Goal: Information Seeking & Learning: Learn about a topic

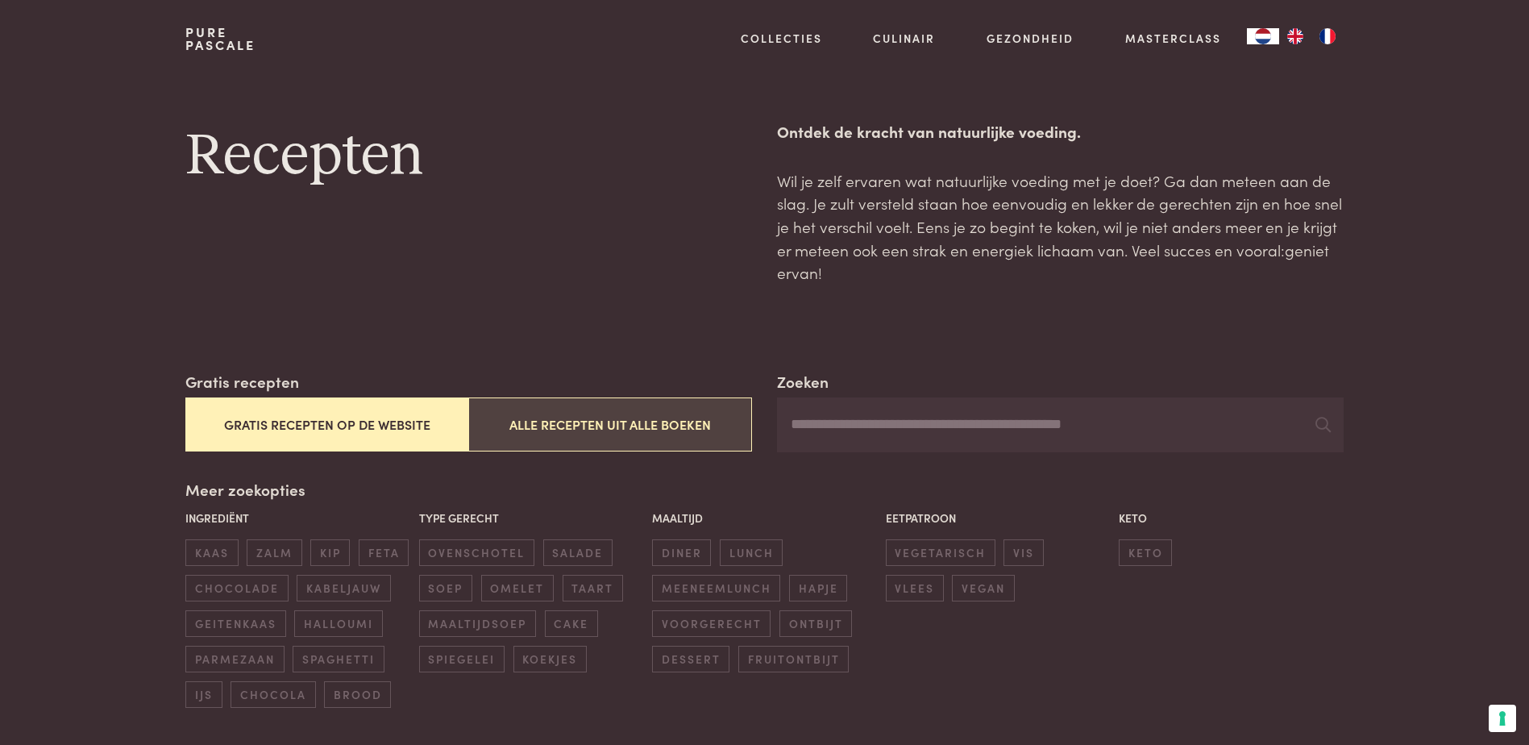
click at [575, 413] on button "Alle recepten uit alle boeken" at bounding box center [609, 424] width 283 height 54
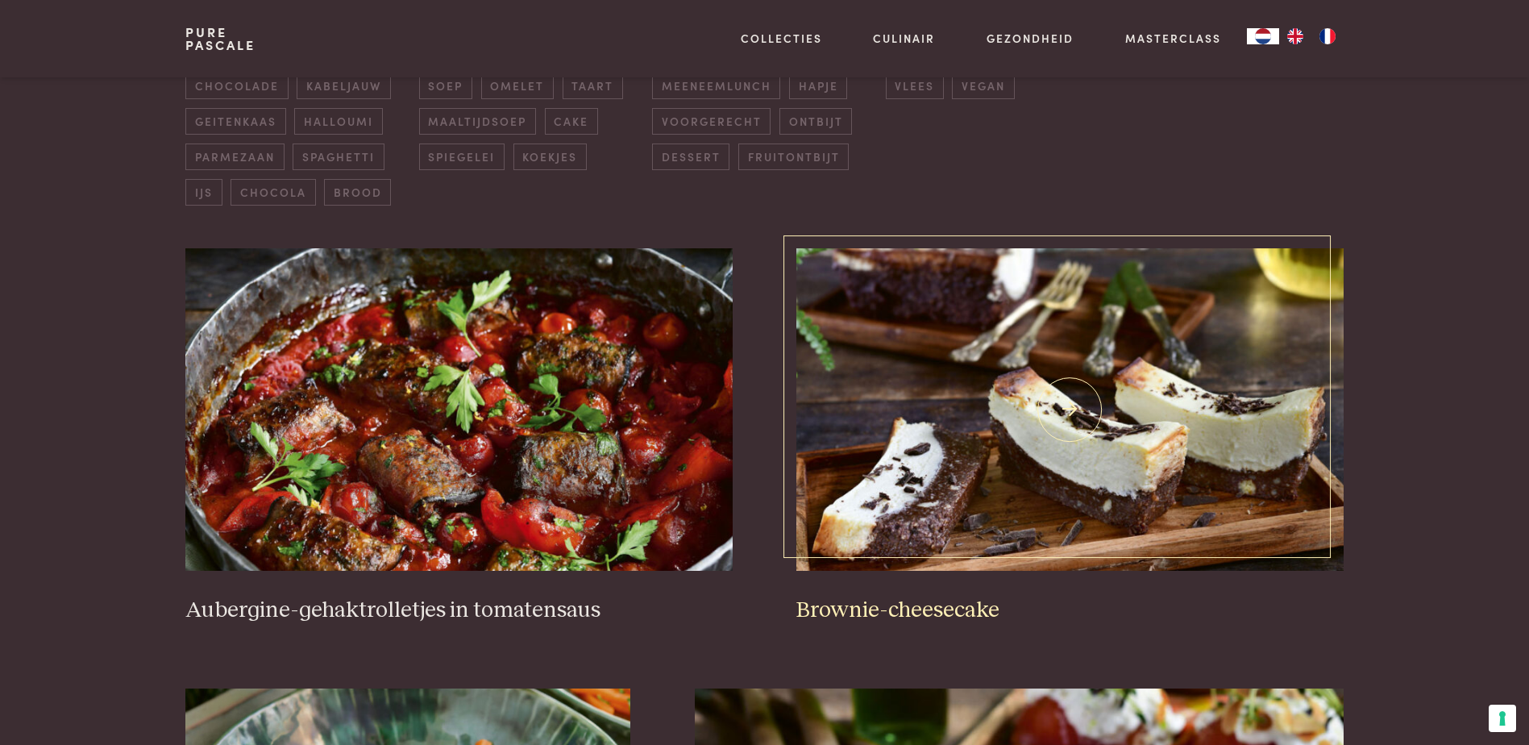
scroll to position [289, 0]
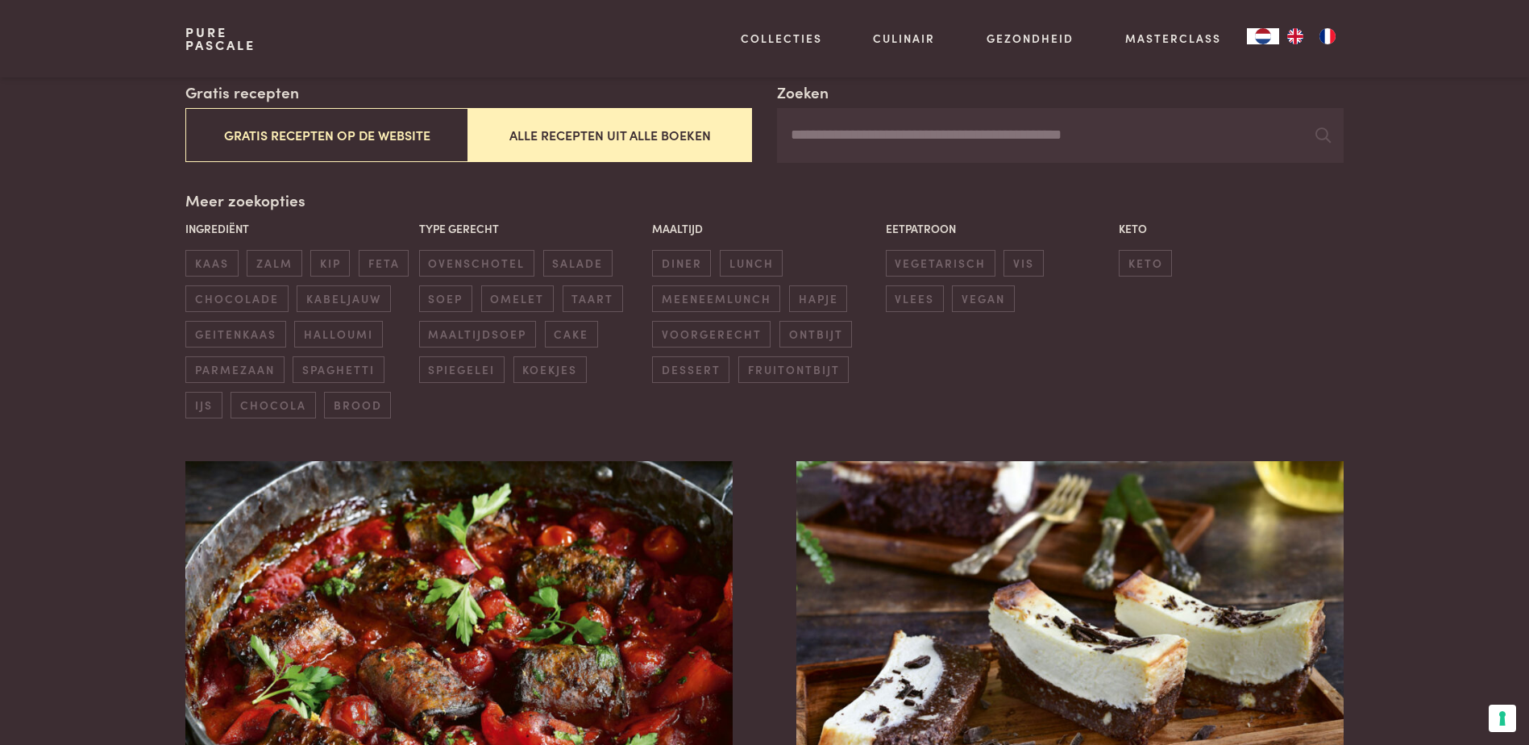
click at [838, 148] on input "Zoeken" at bounding box center [1060, 135] width 566 height 55
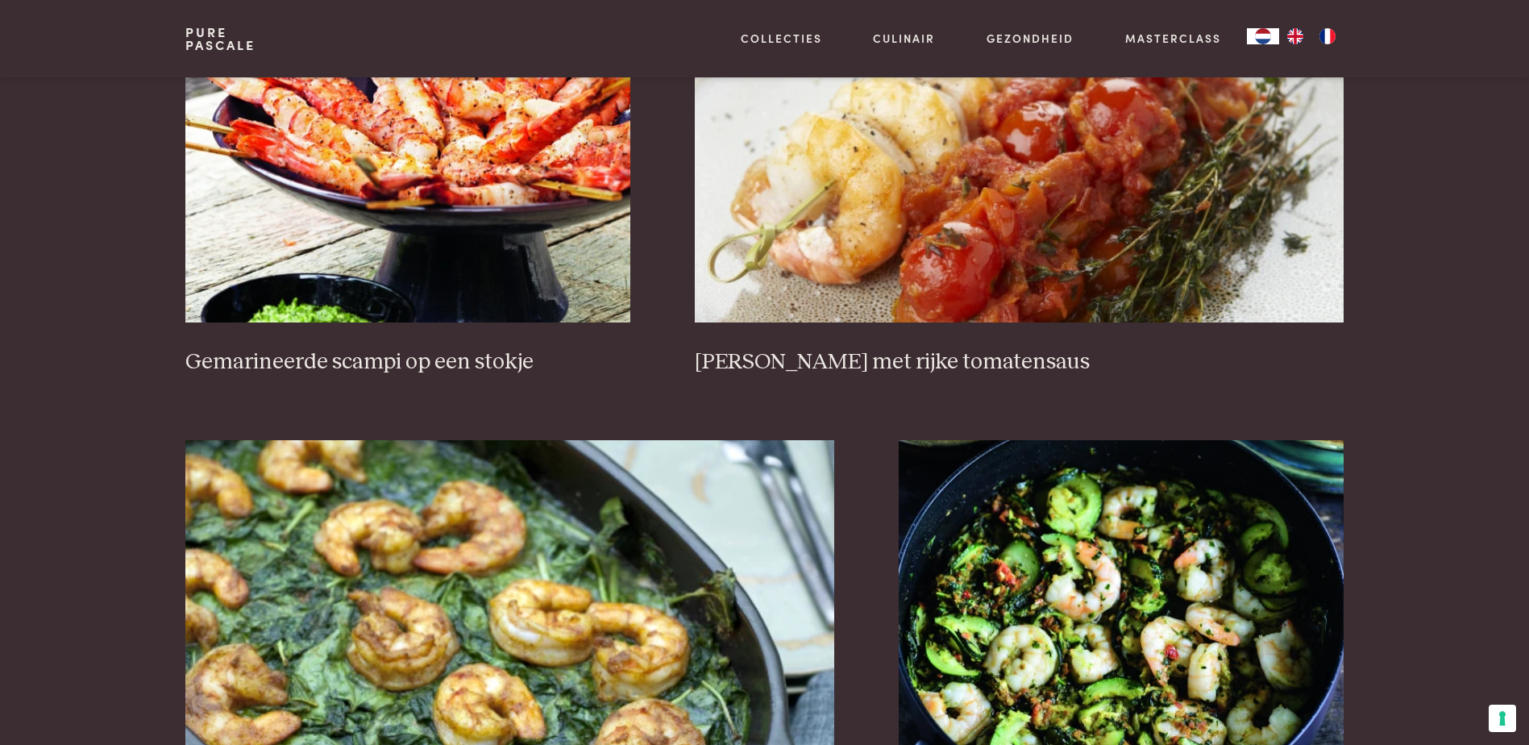
scroll to position [1418, 0]
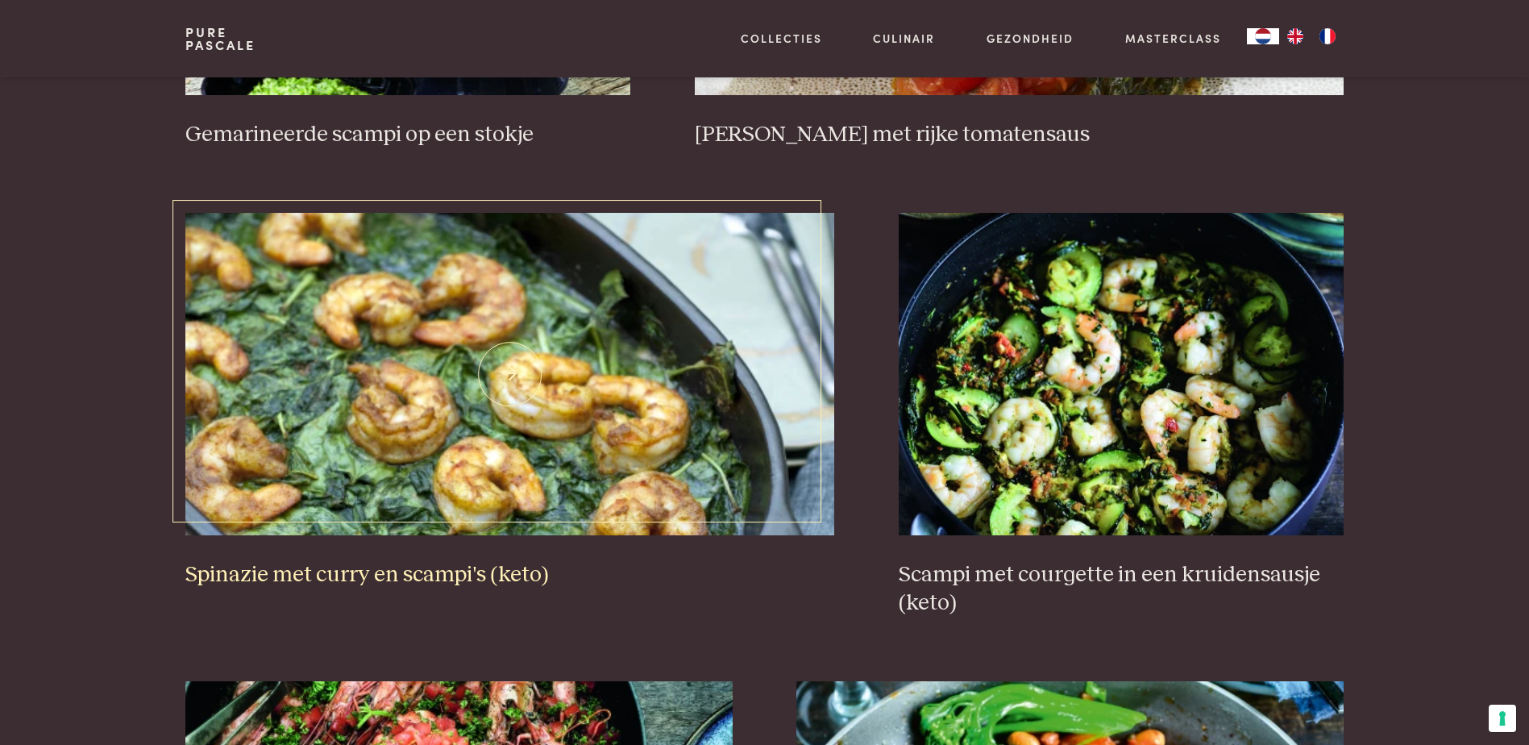
type input "******"
click at [571, 456] on img at bounding box center [509, 374] width 649 height 322
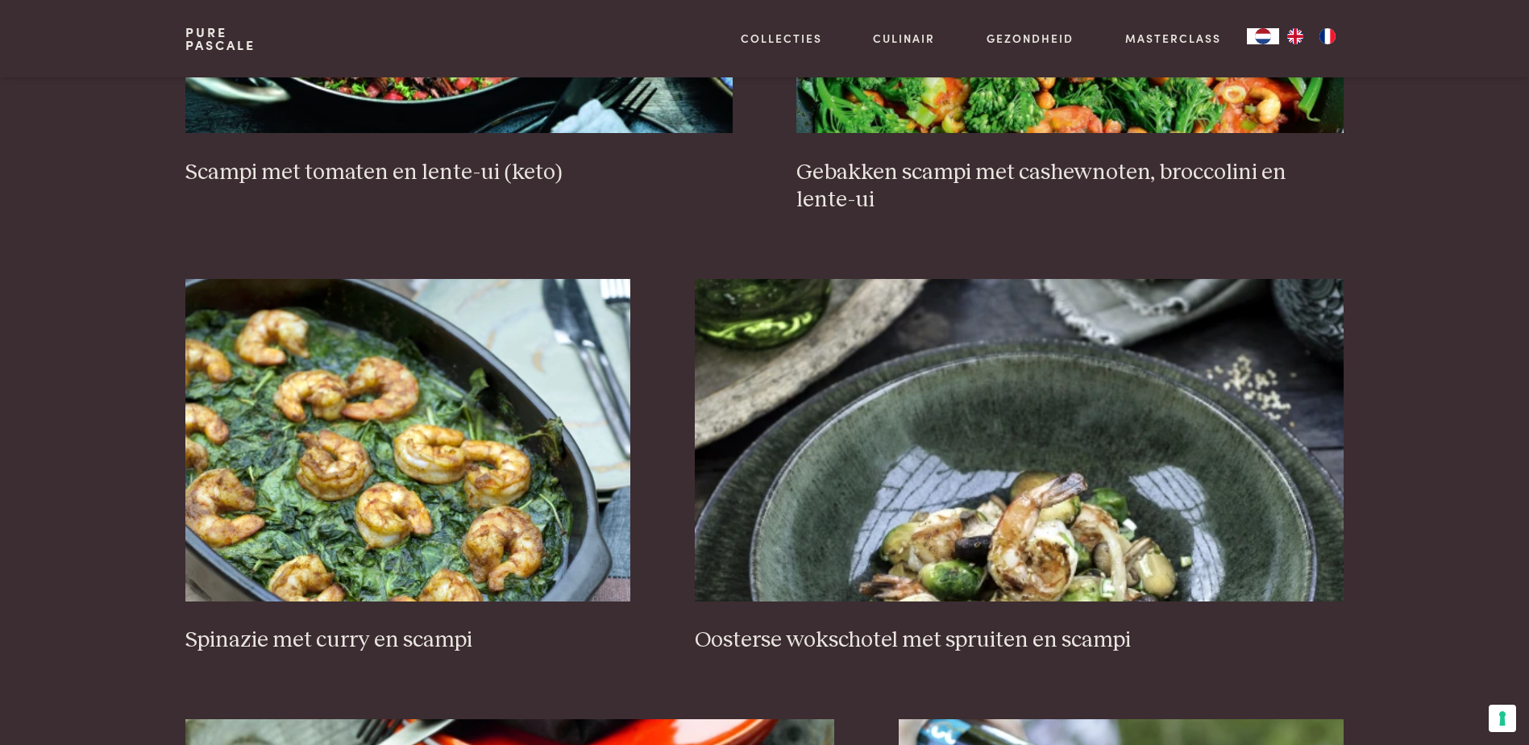
scroll to position [2386, 0]
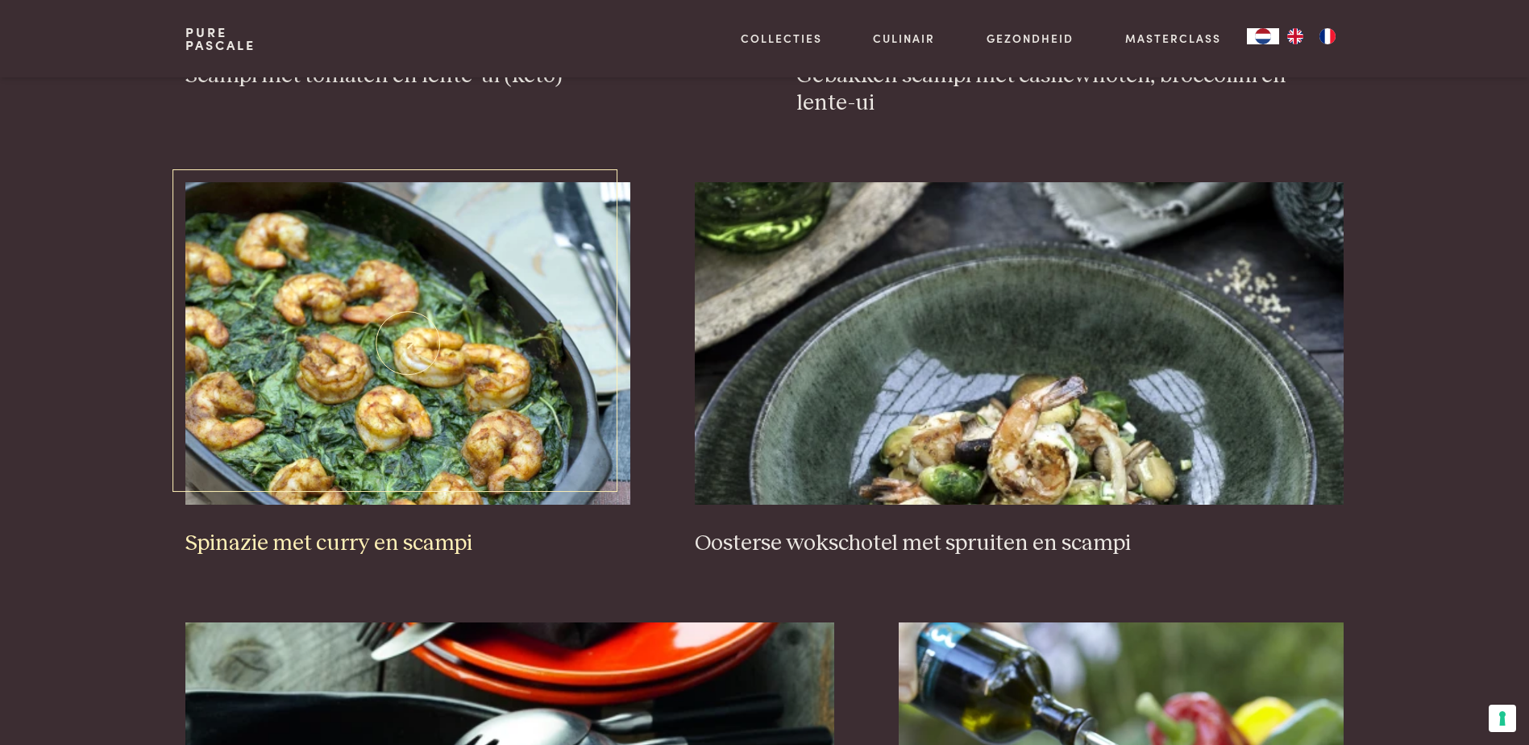
click at [436, 535] on h3 "Spinazie met curry en scampi" at bounding box center [407, 544] width 445 height 28
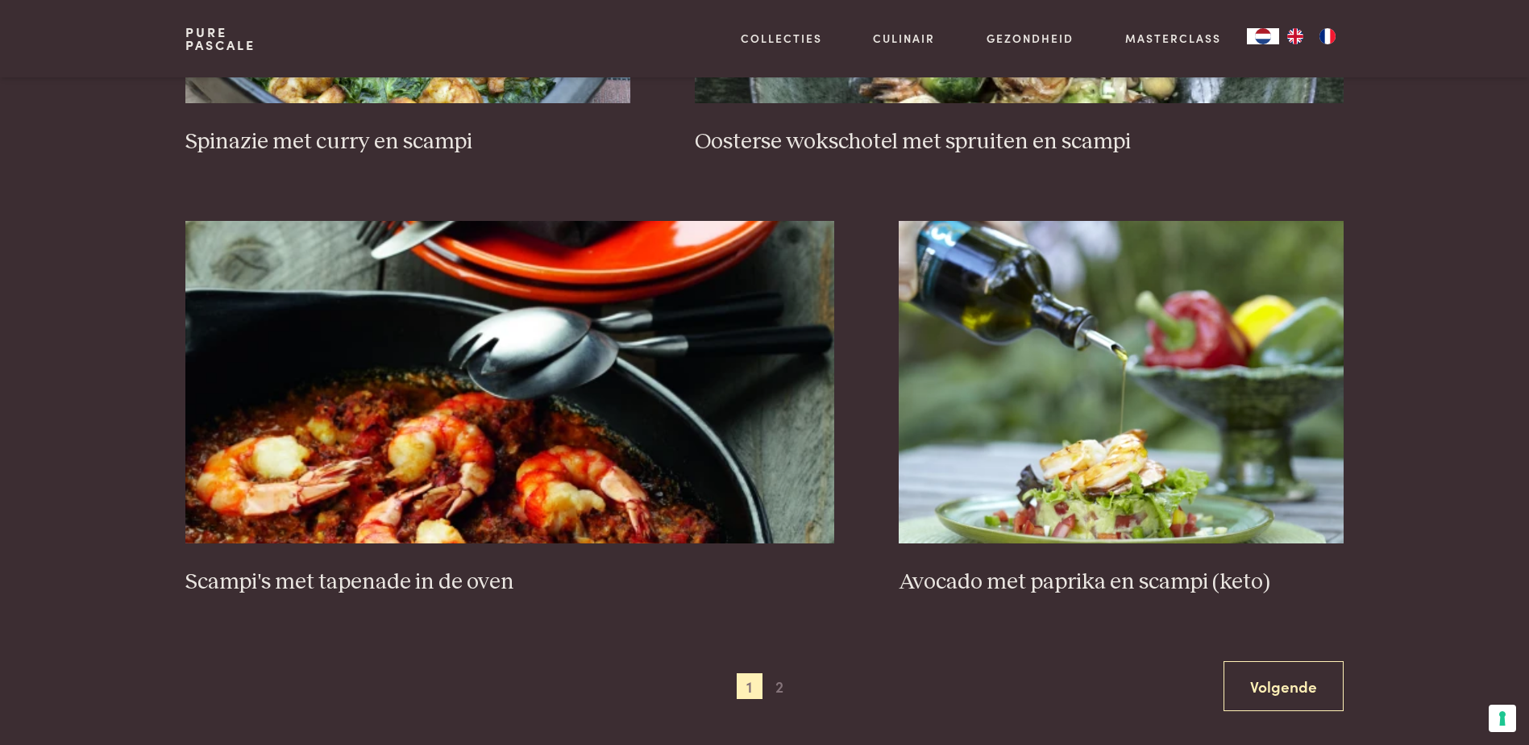
scroll to position [2789, 0]
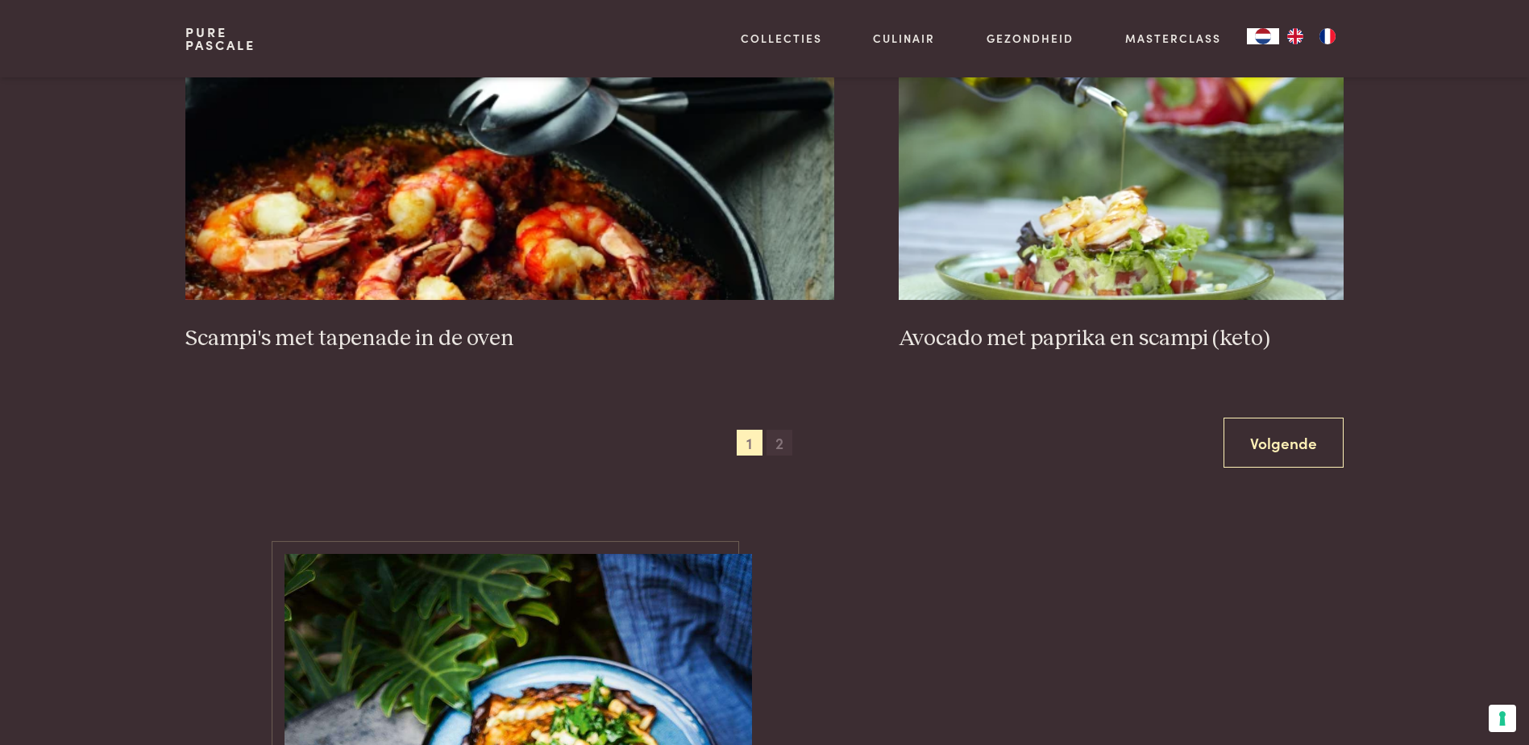
click at [780, 443] on span "2" at bounding box center [780, 443] width 26 height 26
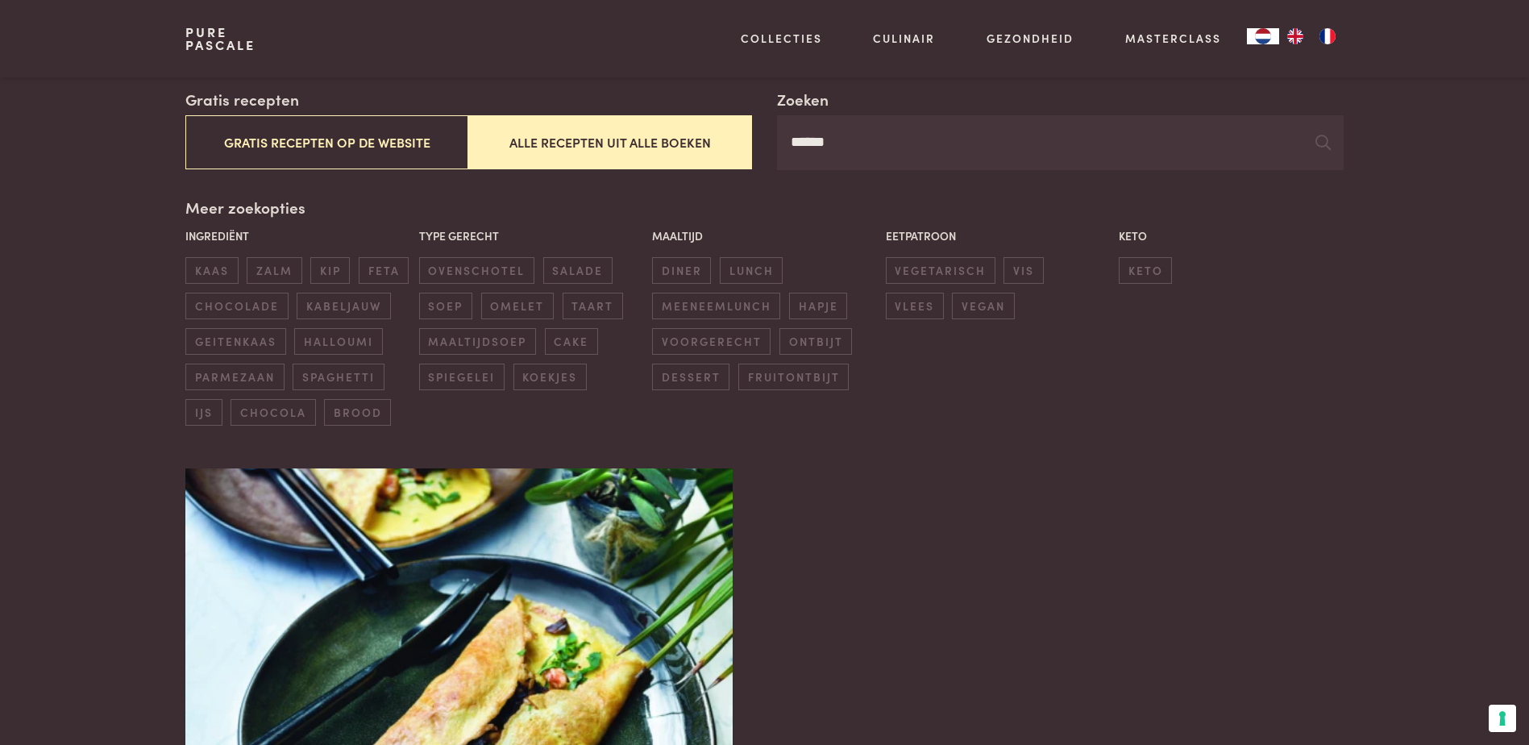
scroll to position [289, 0]
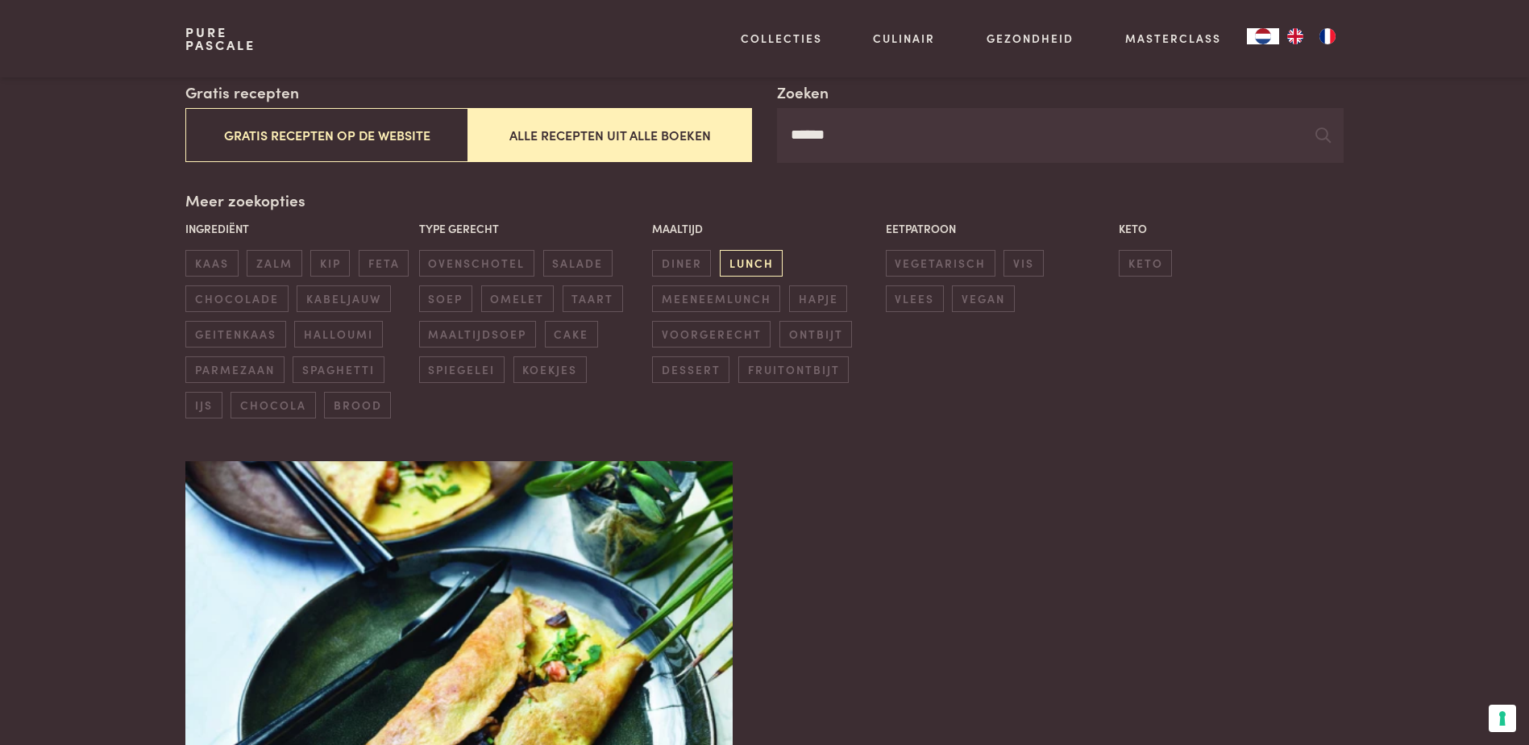
click at [743, 262] on span "lunch" at bounding box center [751, 263] width 63 height 27
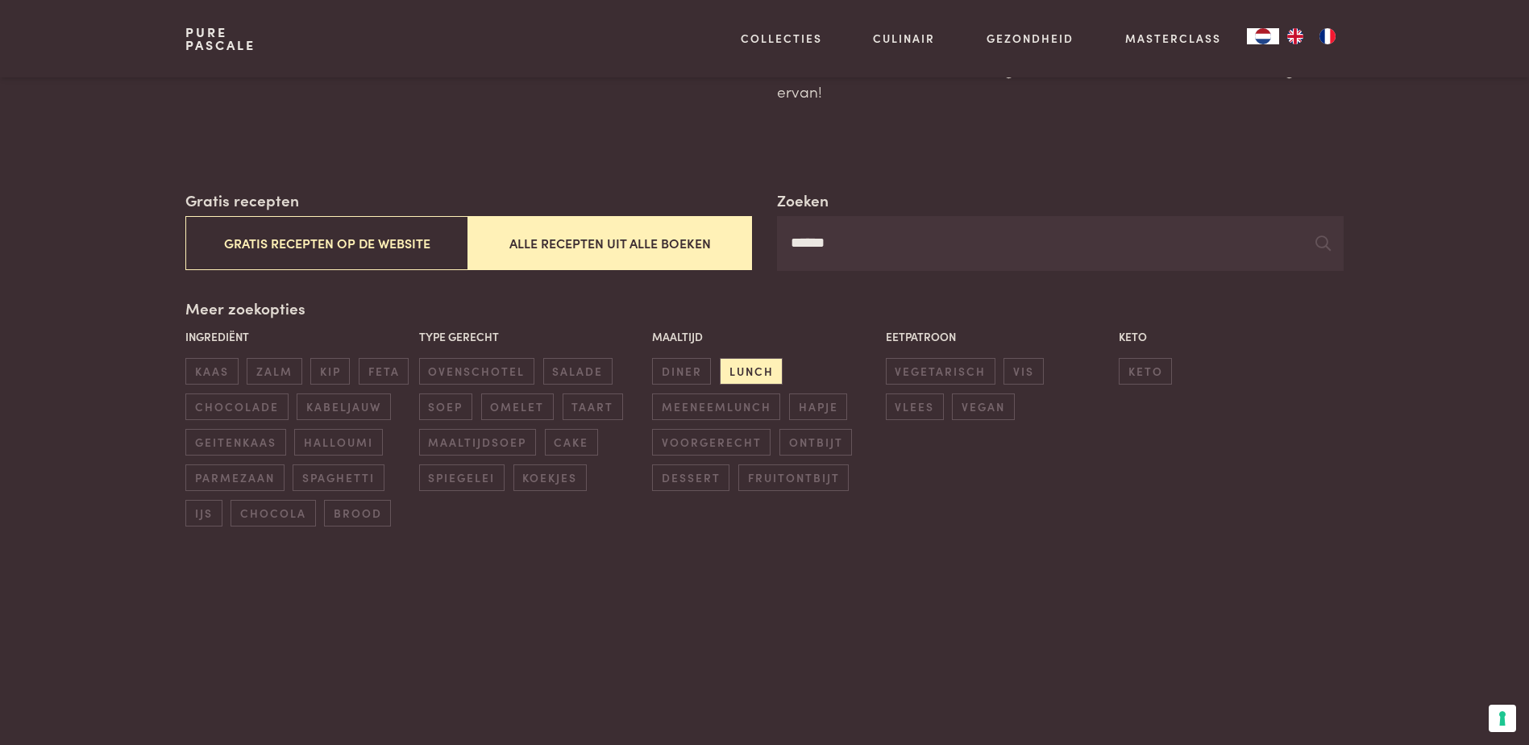
scroll to position [48, 0]
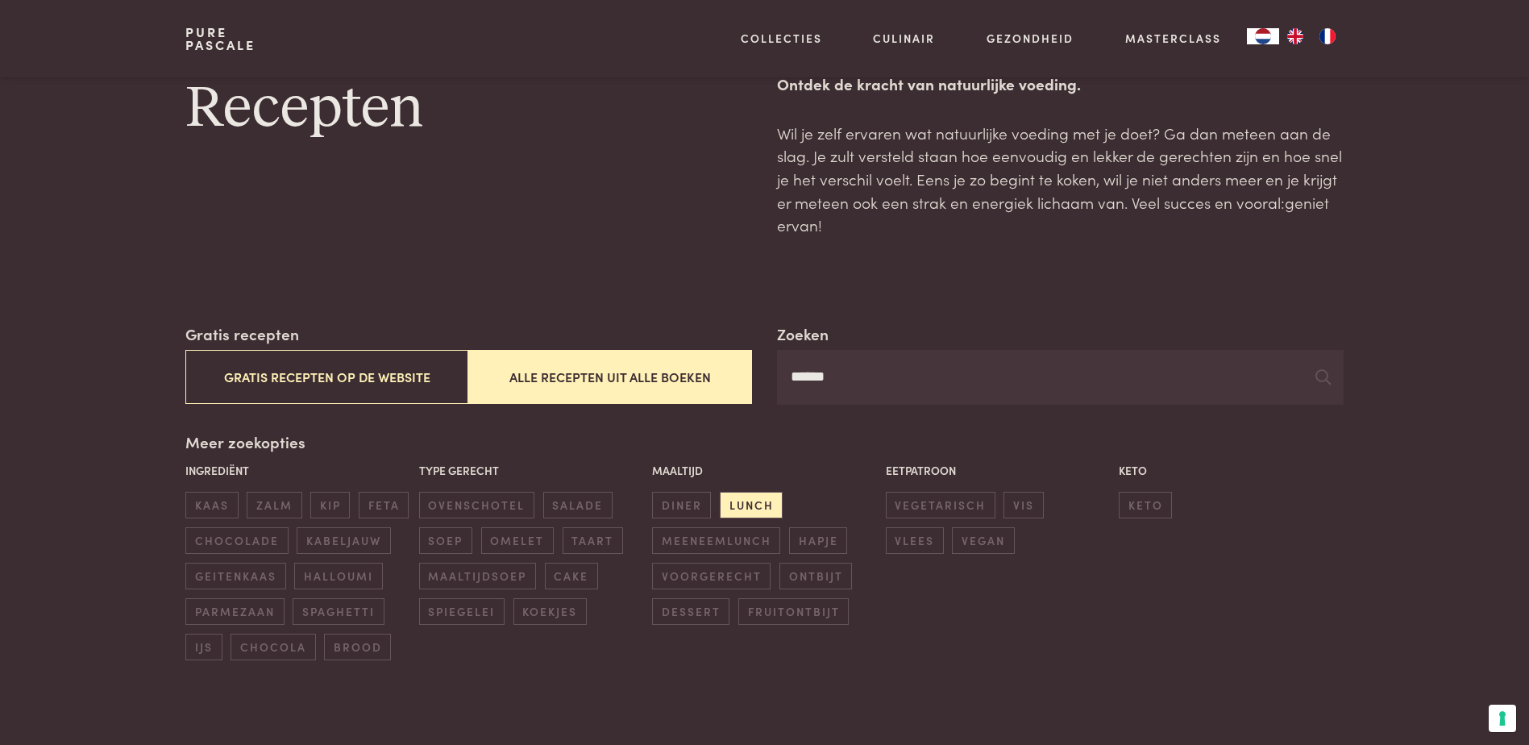
drag, startPoint x: 897, startPoint y: 378, endPoint x: 679, endPoint y: 360, distance: 219.2
click at [679, 360] on div "Zoeken ****** Gratis recepten Gratis recepten op de website Alle recepten uit a…" at bounding box center [764, 363] width 1158 height 82
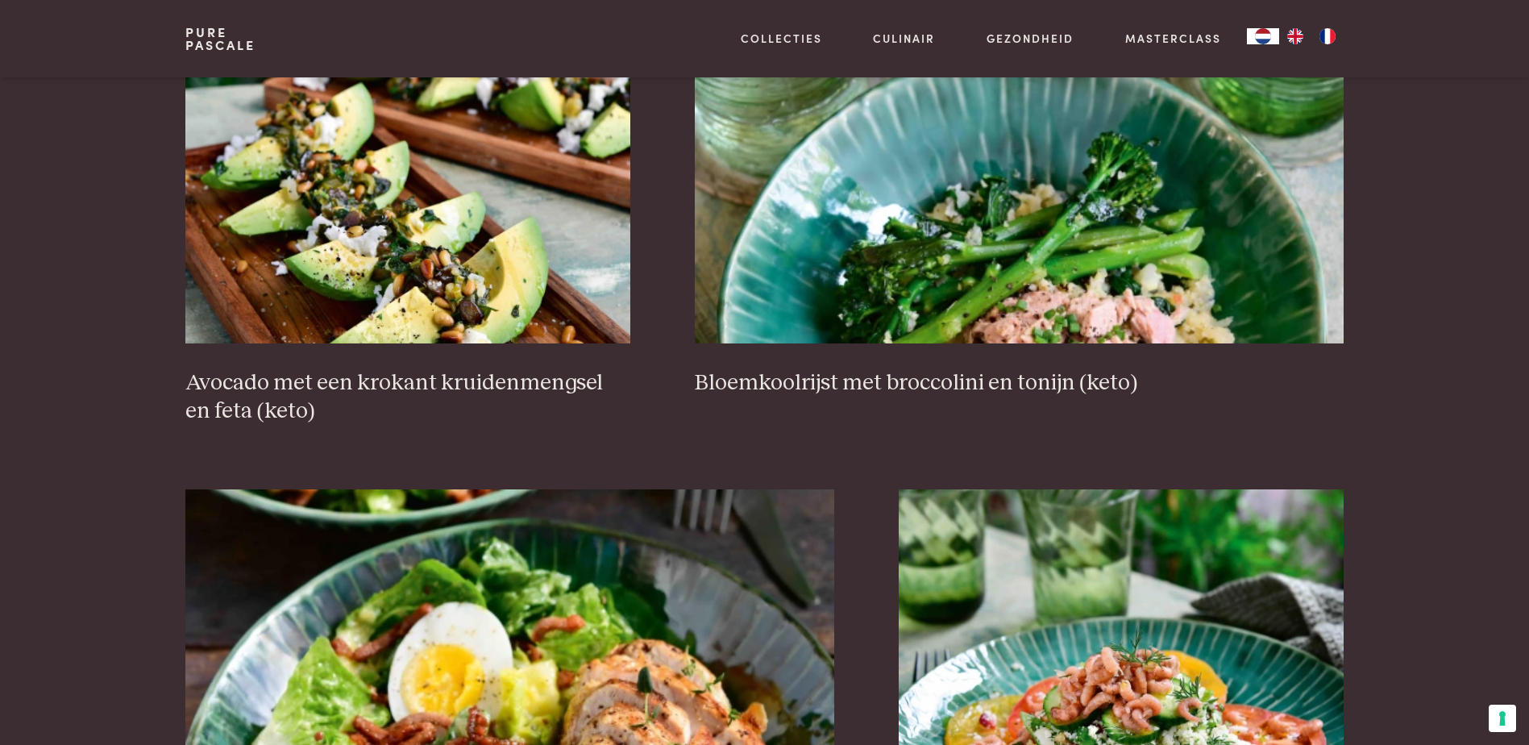
scroll to position [1176, 0]
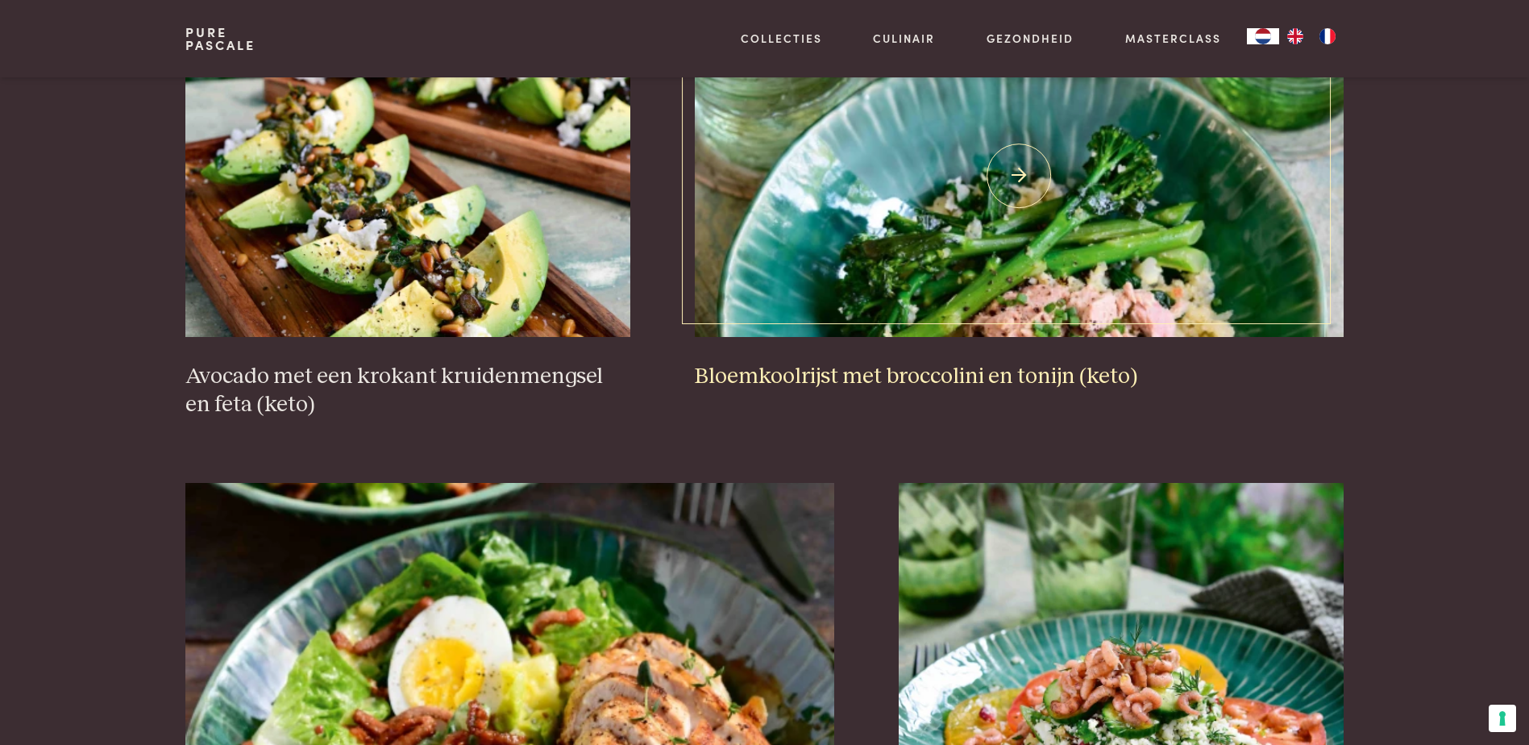
click at [1088, 296] on img at bounding box center [1019, 176] width 649 height 322
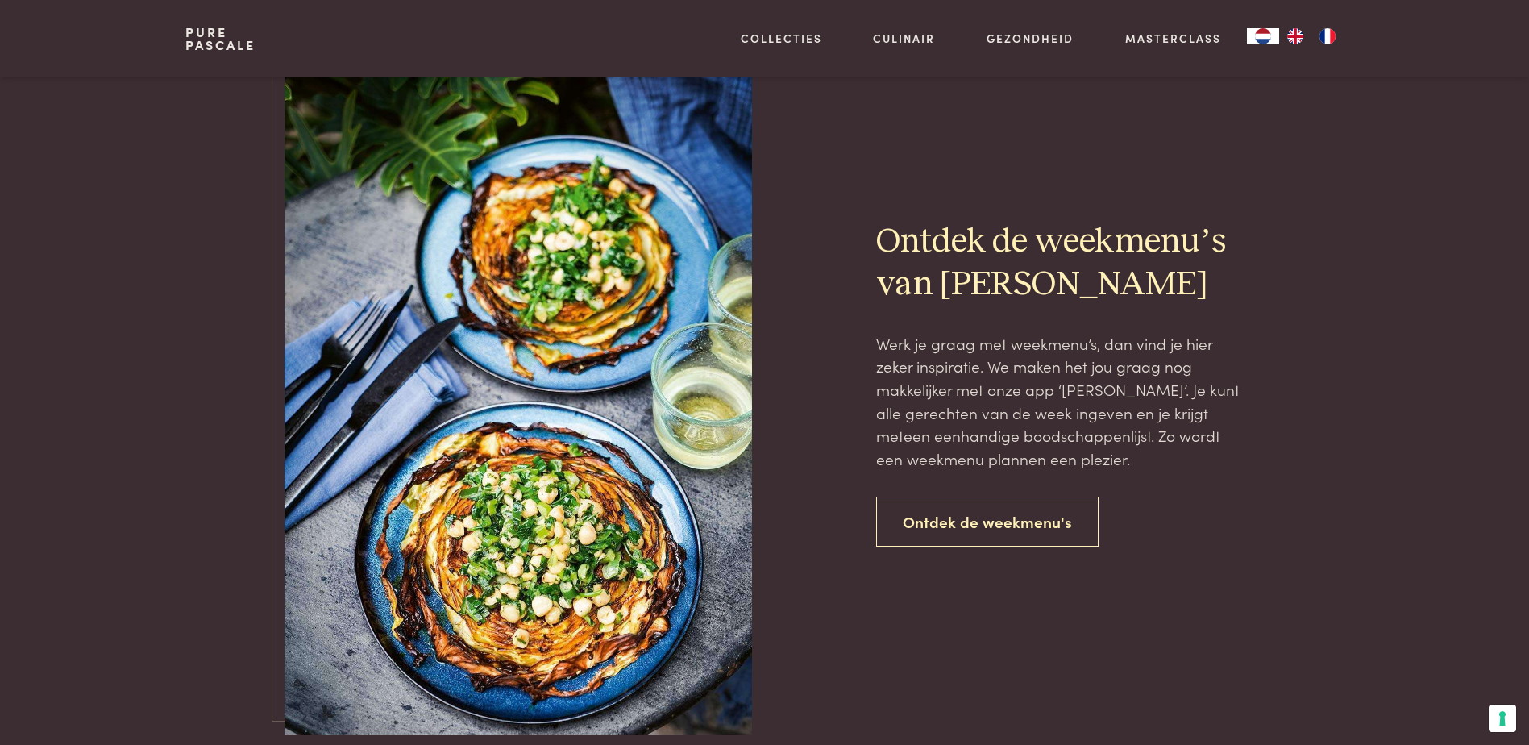
scroll to position [3676, 0]
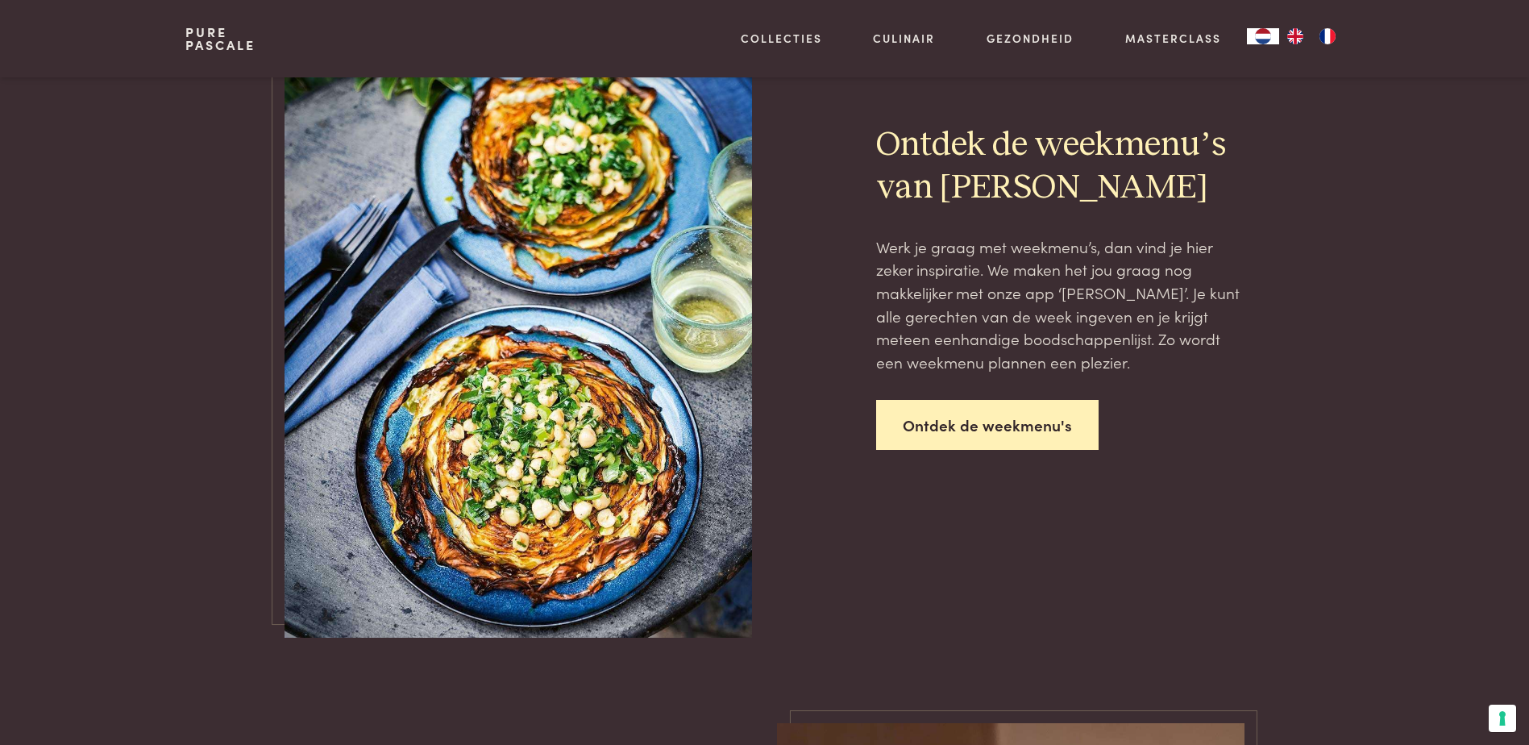
click at [973, 439] on link "Ontdek de weekmenu's" at bounding box center [987, 425] width 223 height 51
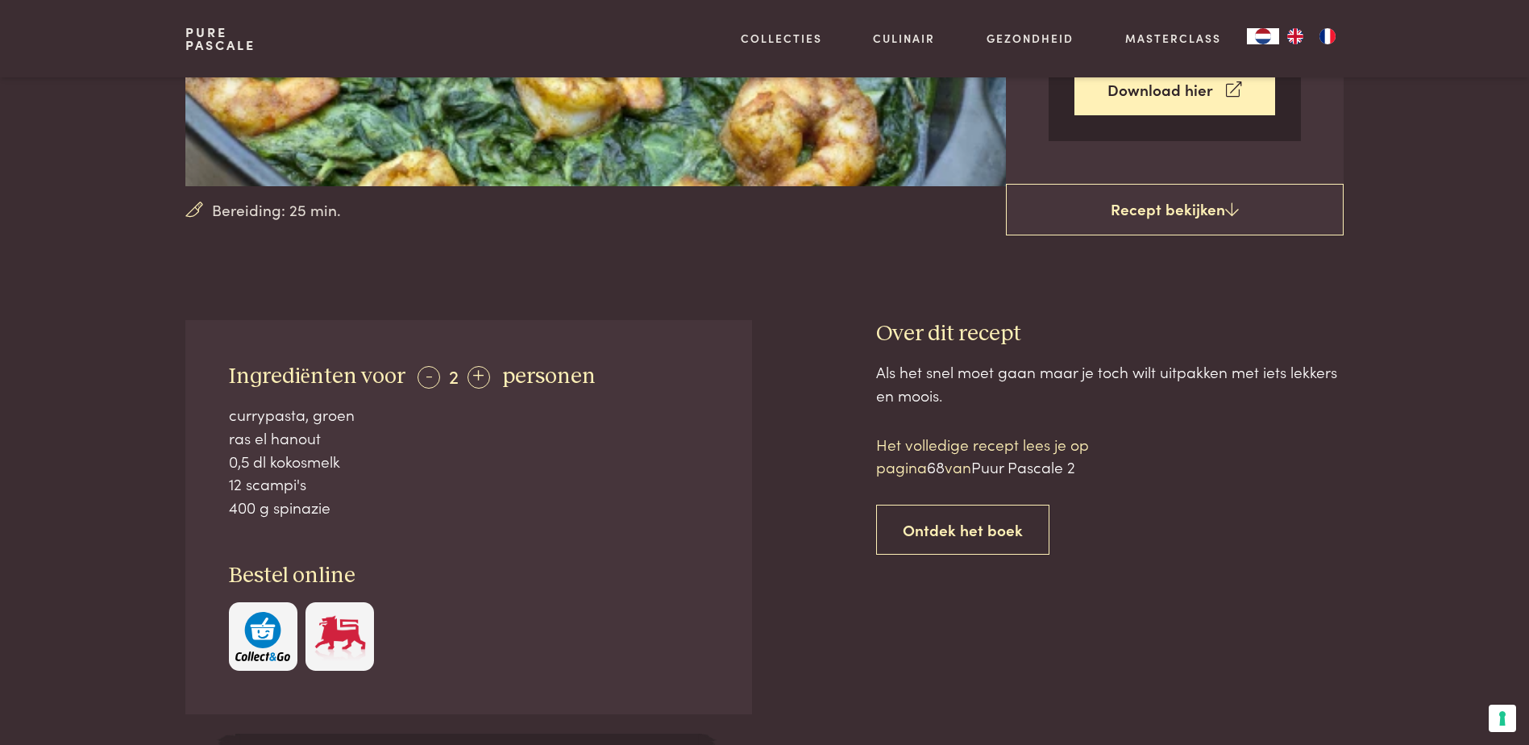
scroll to position [564, 0]
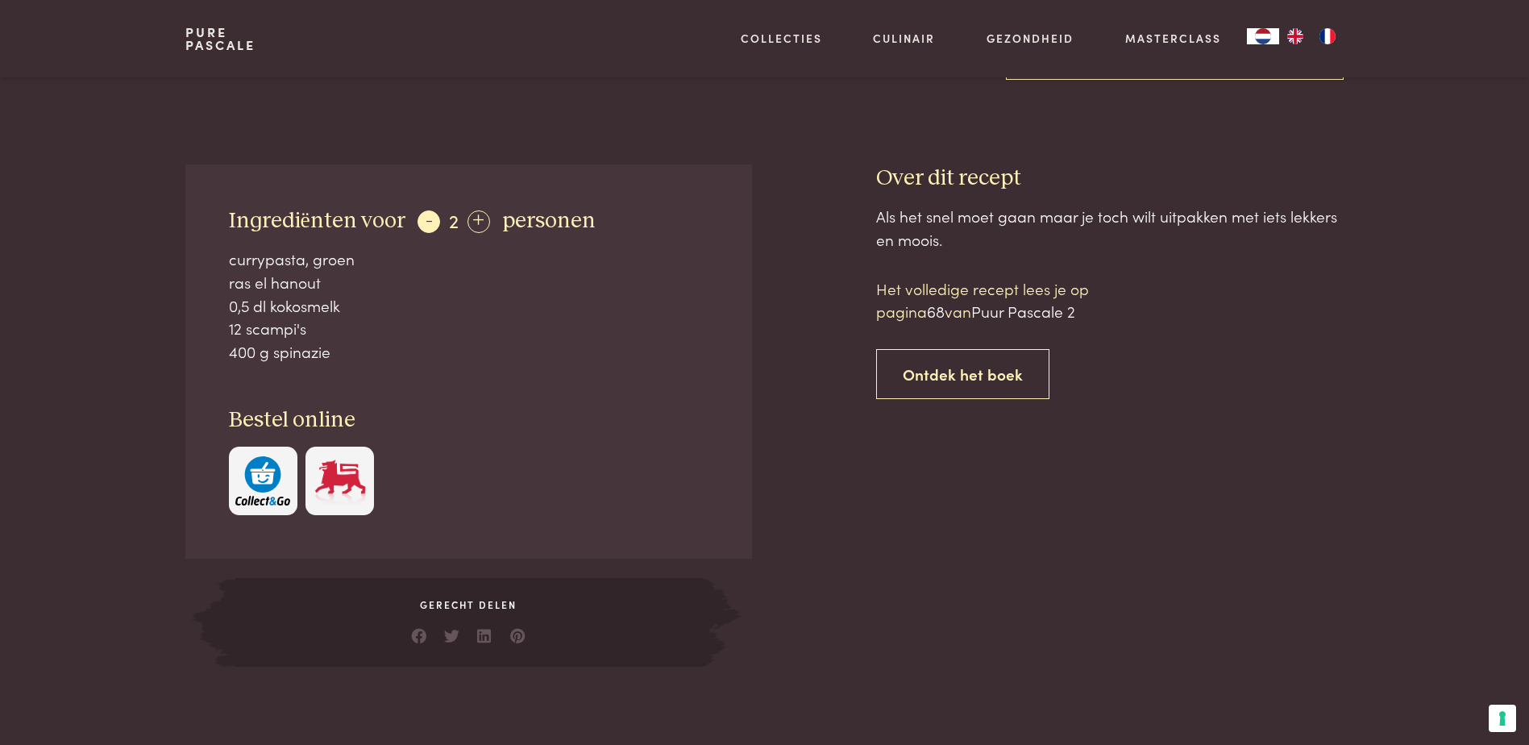
click at [426, 224] on div "-" at bounding box center [429, 221] width 23 height 23
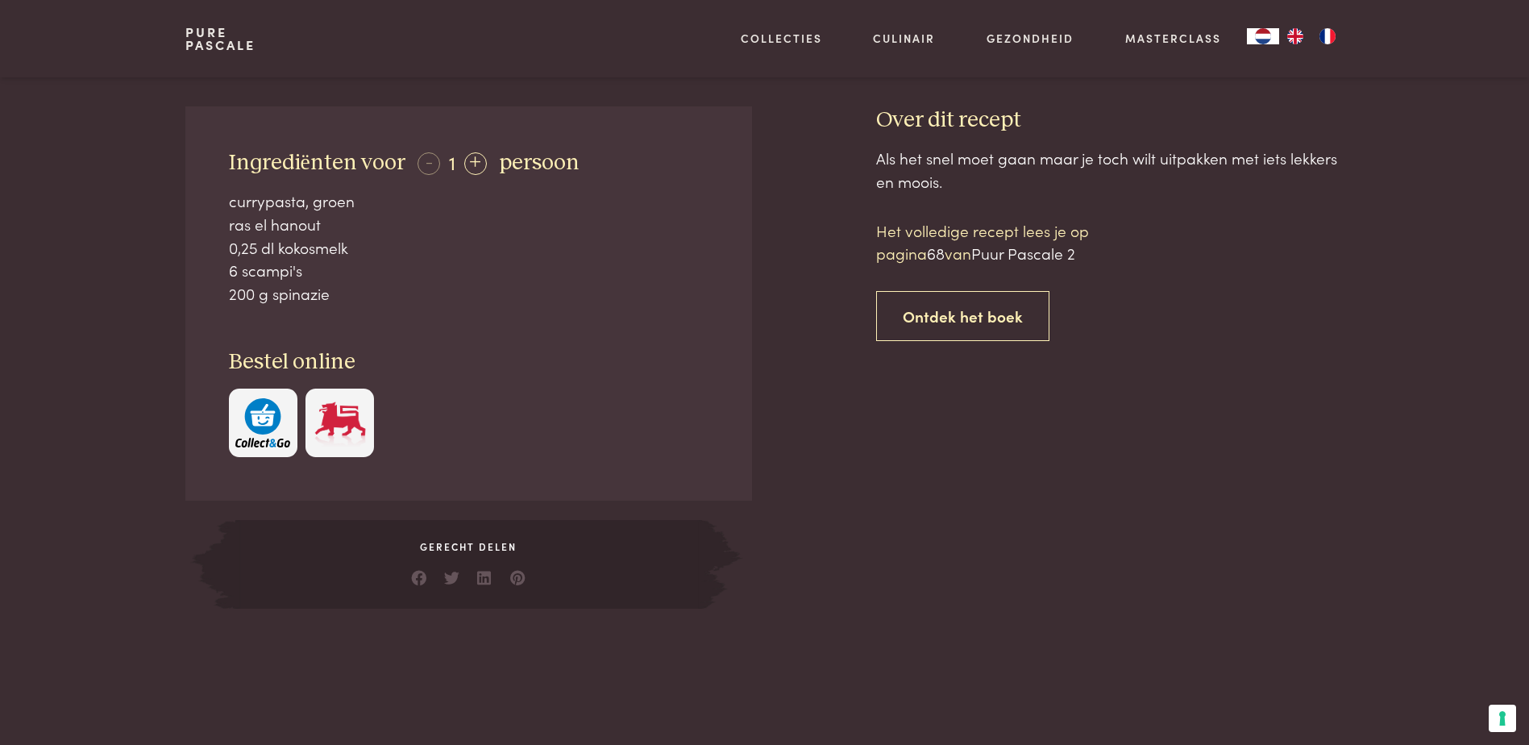
scroll to position [645, 0]
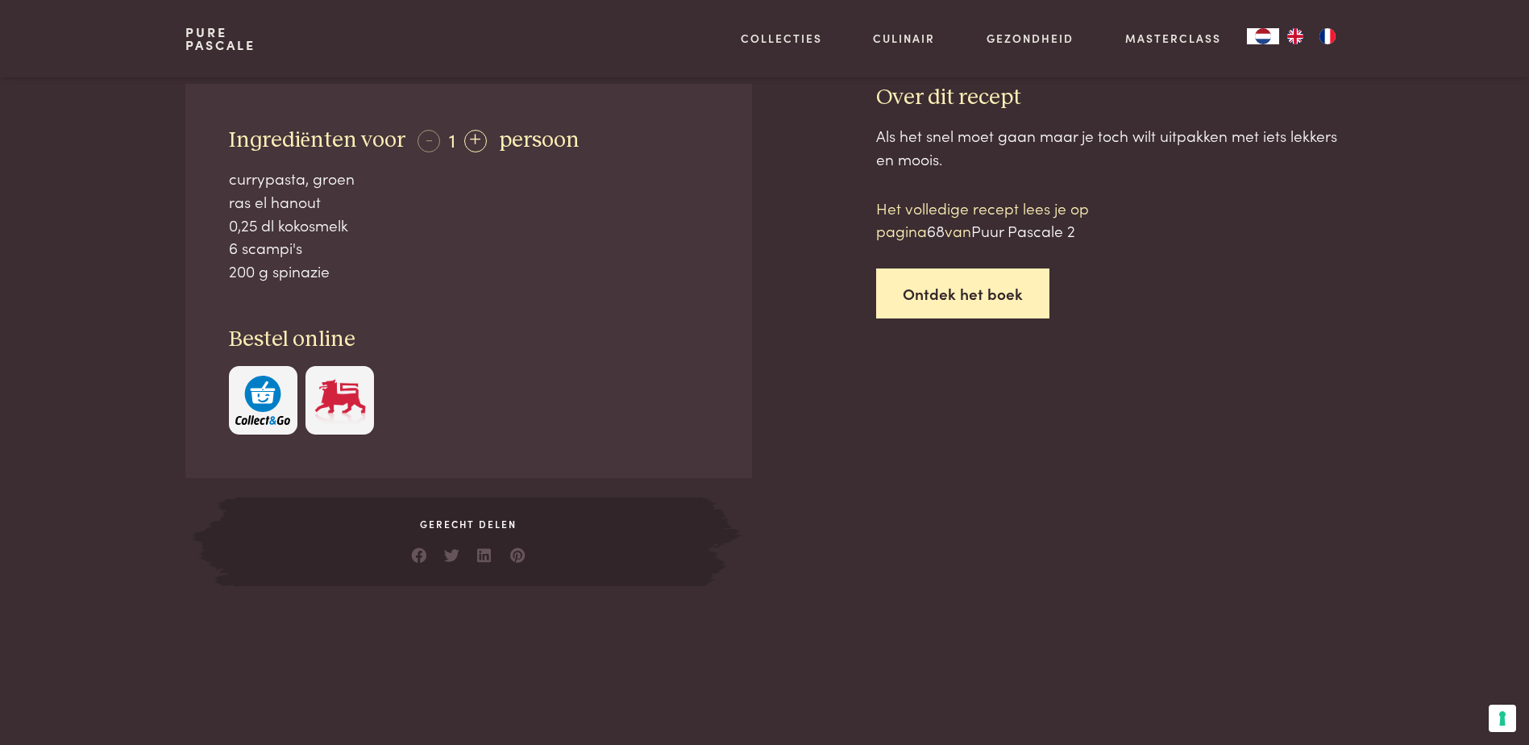
click at [1012, 306] on link "Ontdek het boek" at bounding box center [962, 293] width 173 height 51
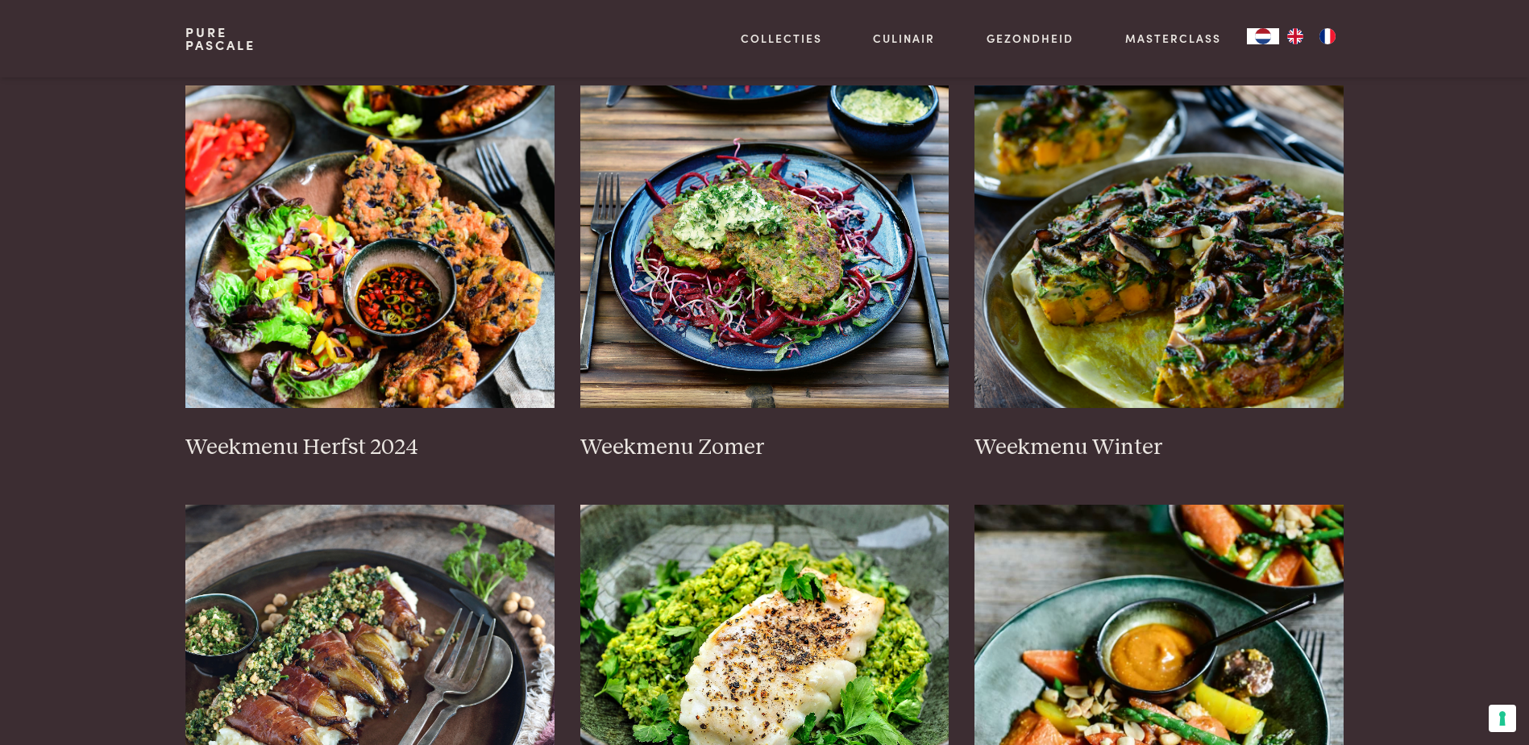
scroll to position [484, 0]
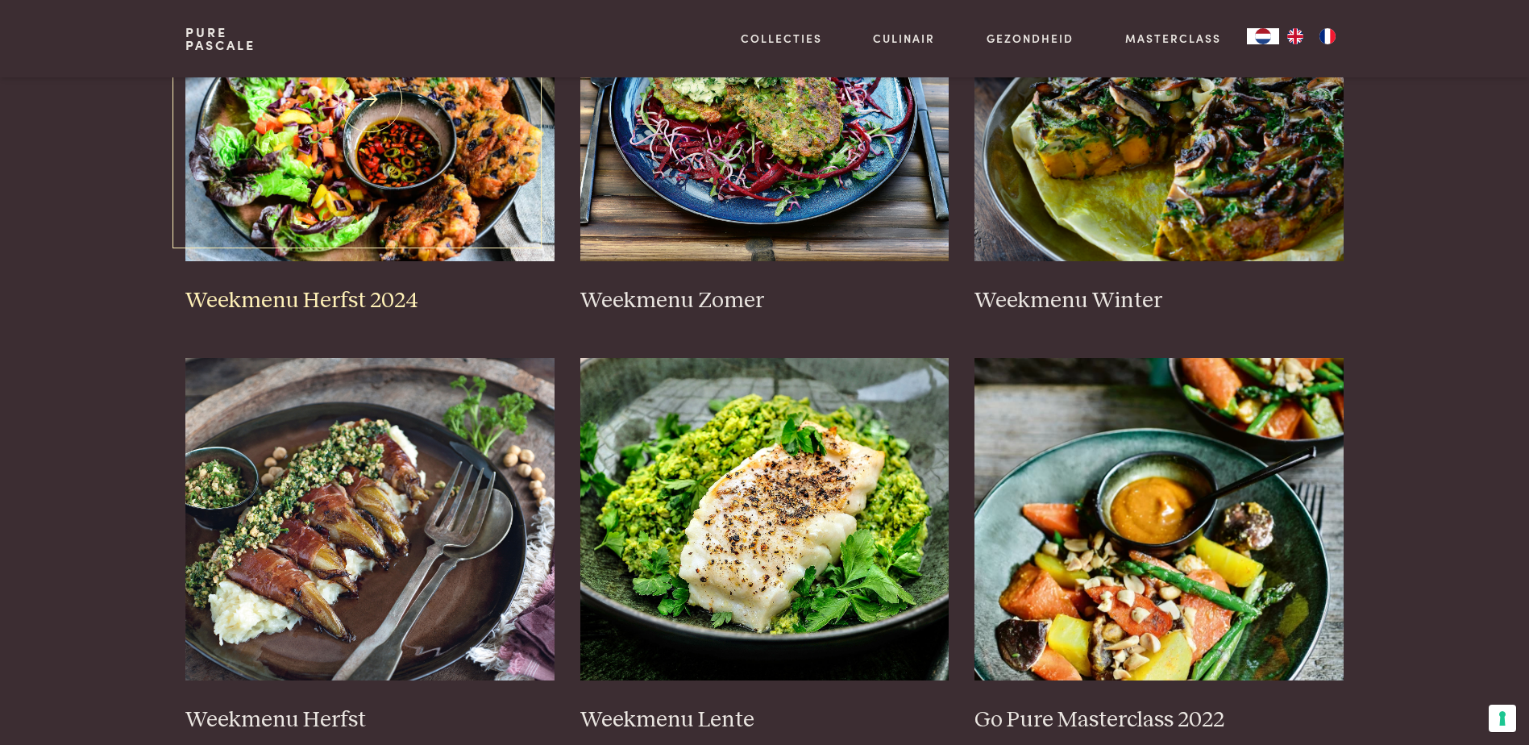
click at [429, 272] on link "Weekmenu Herfst 2024" at bounding box center [369, 127] width 369 height 376
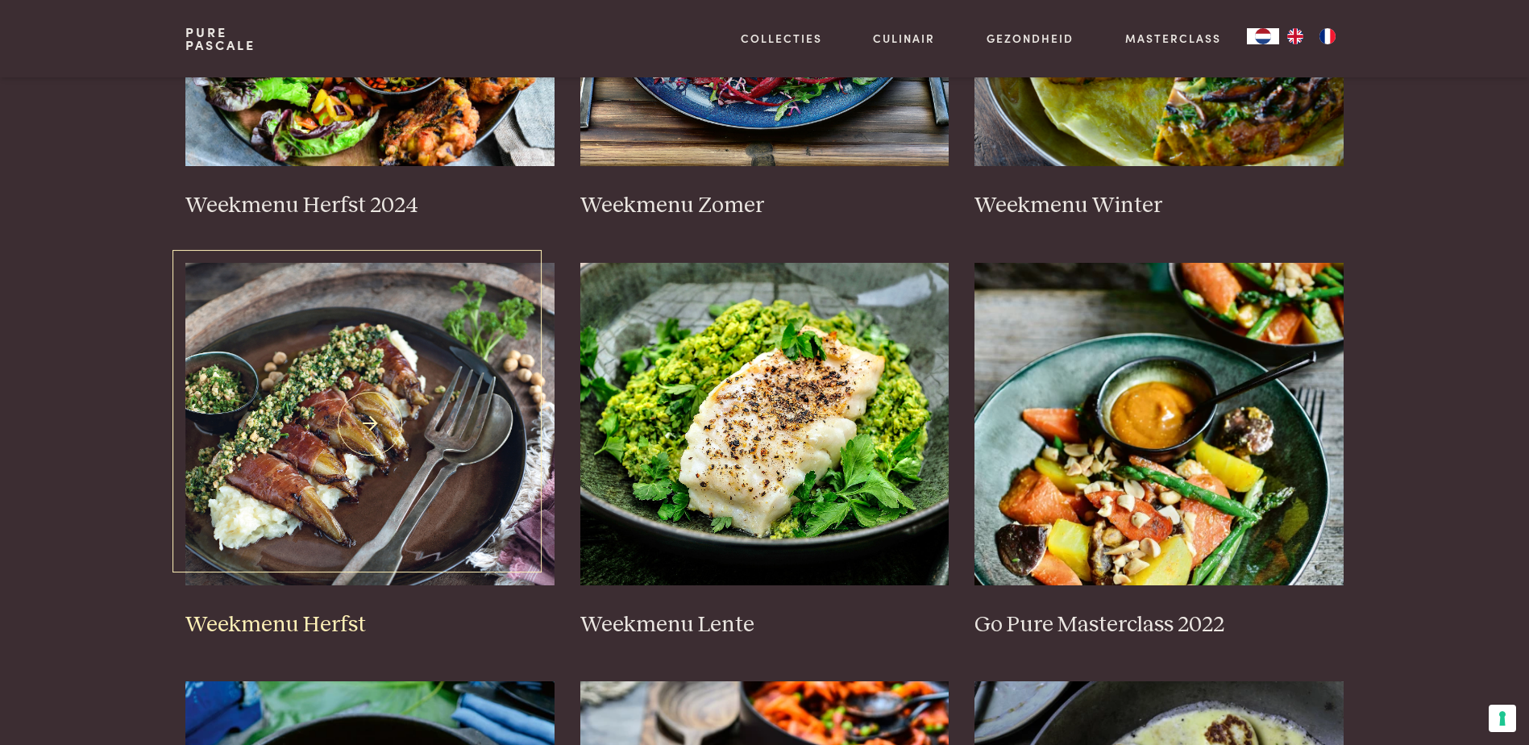
scroll to position [726, 0]
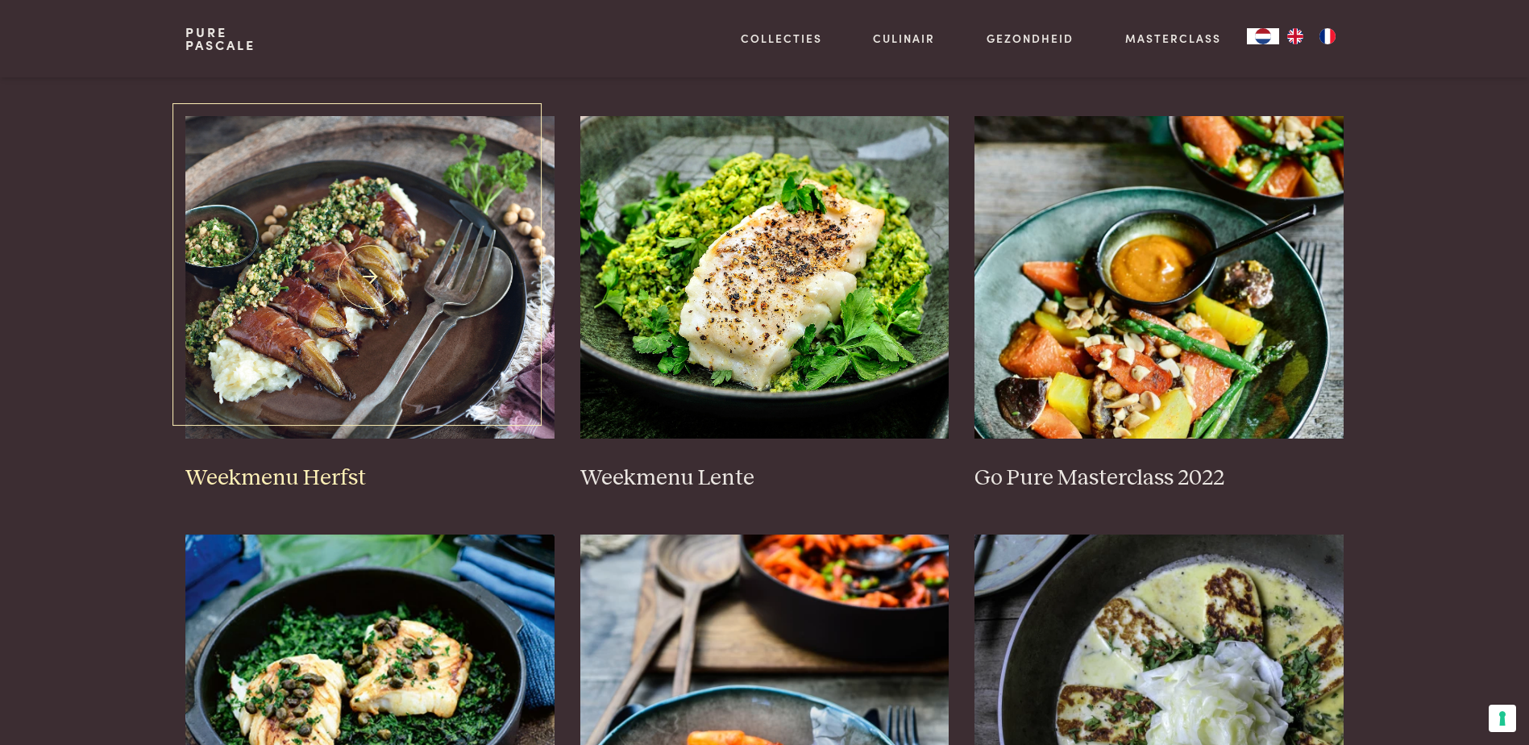
click at [326, 461] on link "Weekmenu Herfst" at bounding box center [369, 304] width 369 height 376
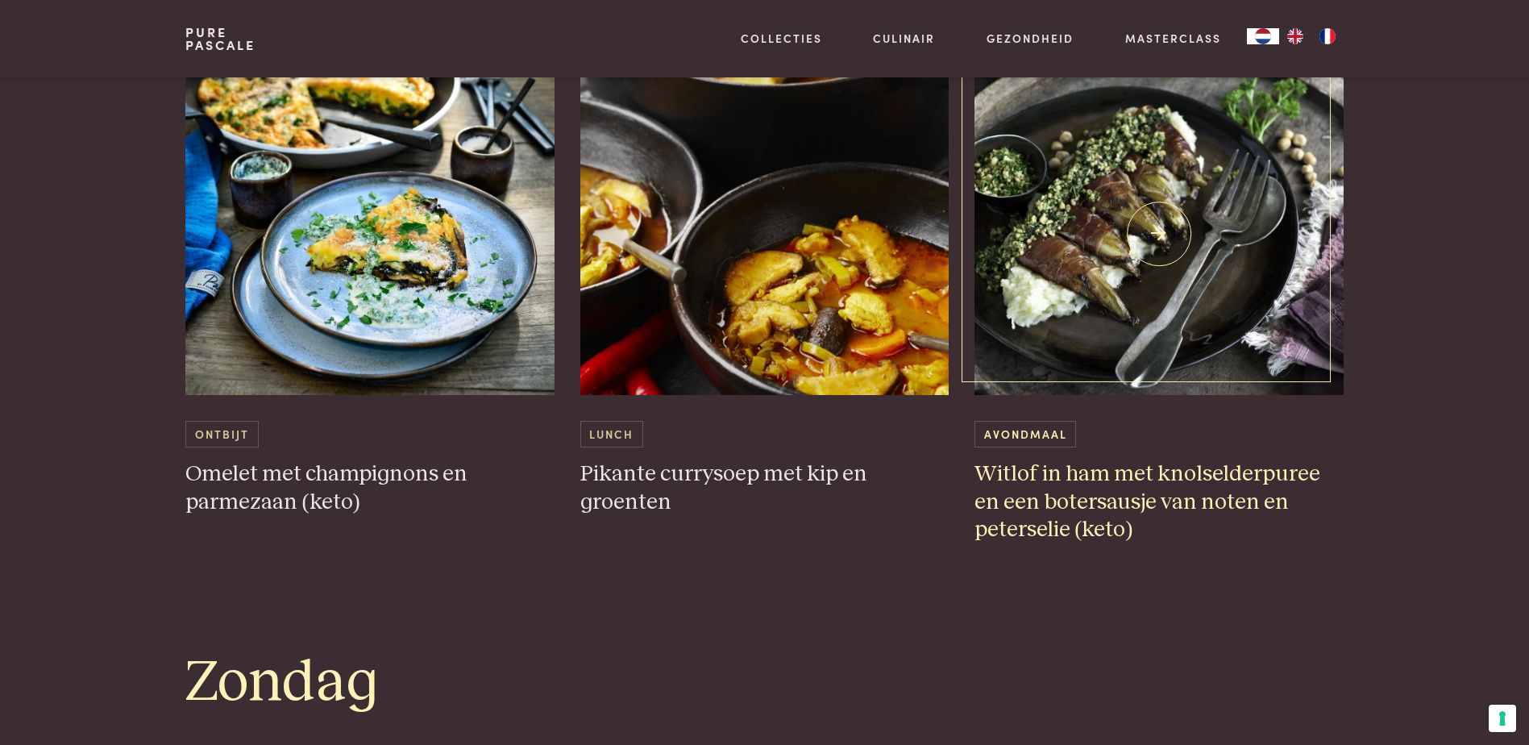
scroll to position [4112, 0]
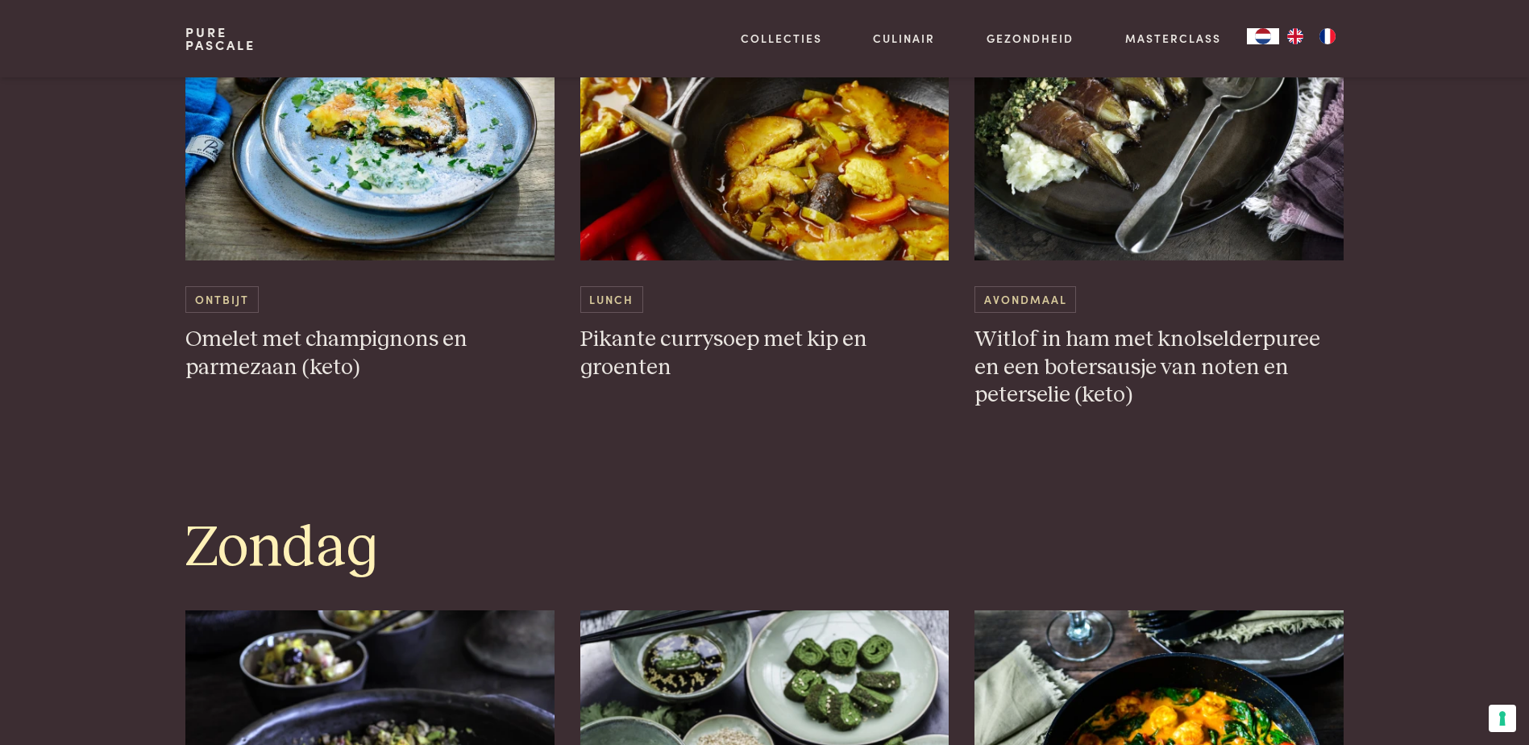
scroll to position [4515, 0]
